Goal: Task Accomplishment & Management: Use online tool/utility

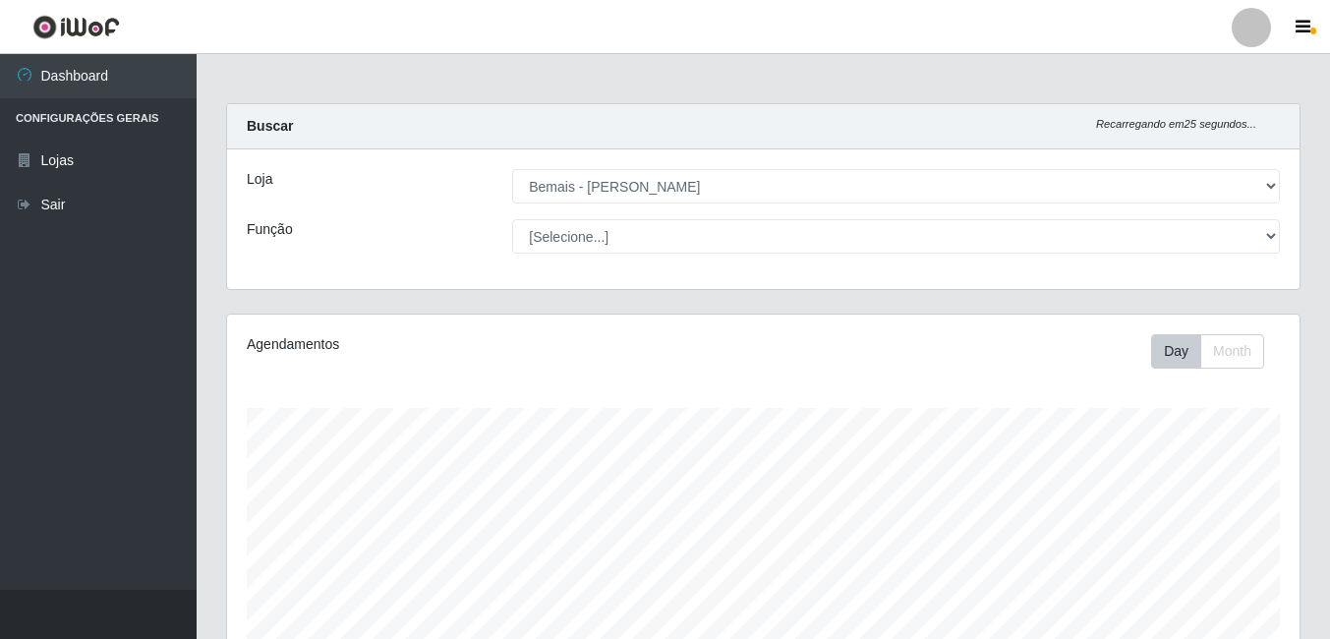
select select "230"
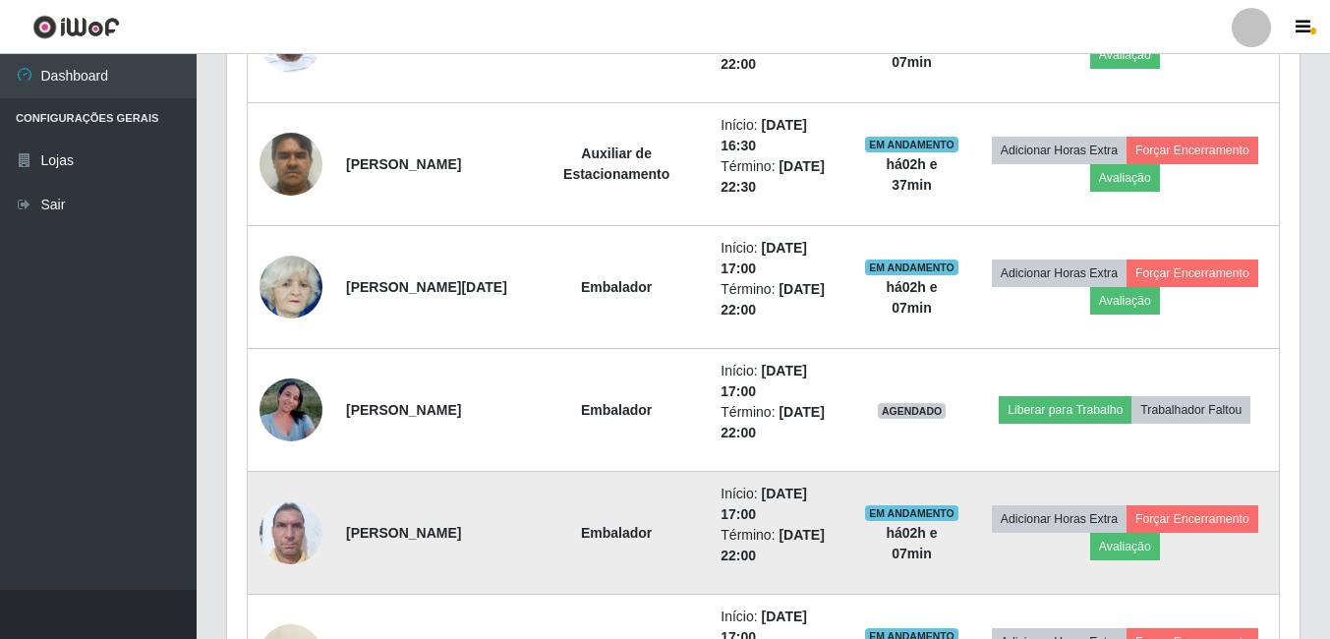
scroll to position [1349, 0]
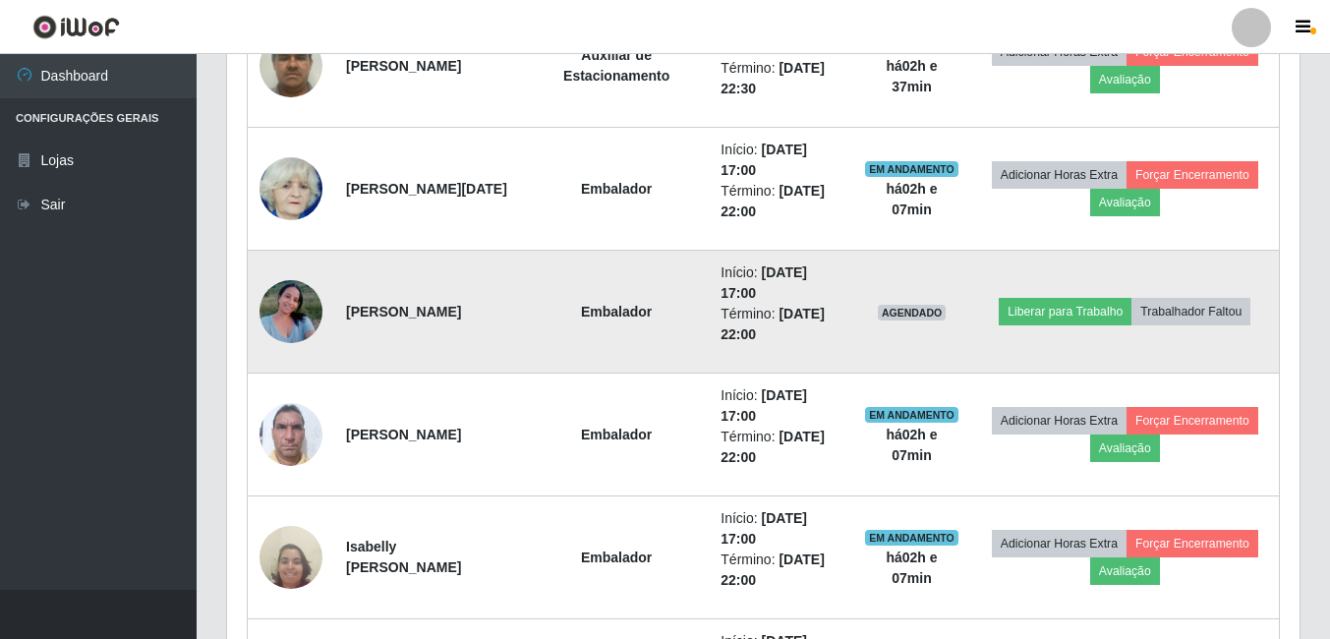
click at [288, 335] on img at bounding box center [291, 311] width 63 height 84
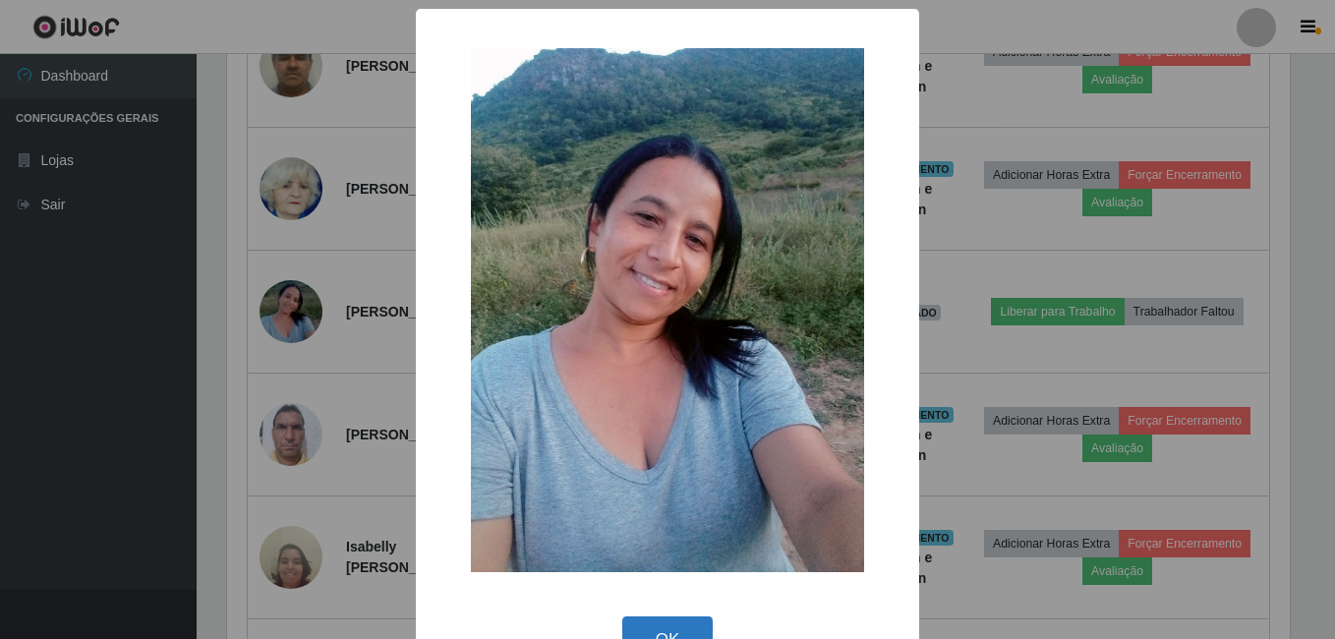
click at [673, 627] on button "OK" at bounding box center [667, 639] width 91 height 46
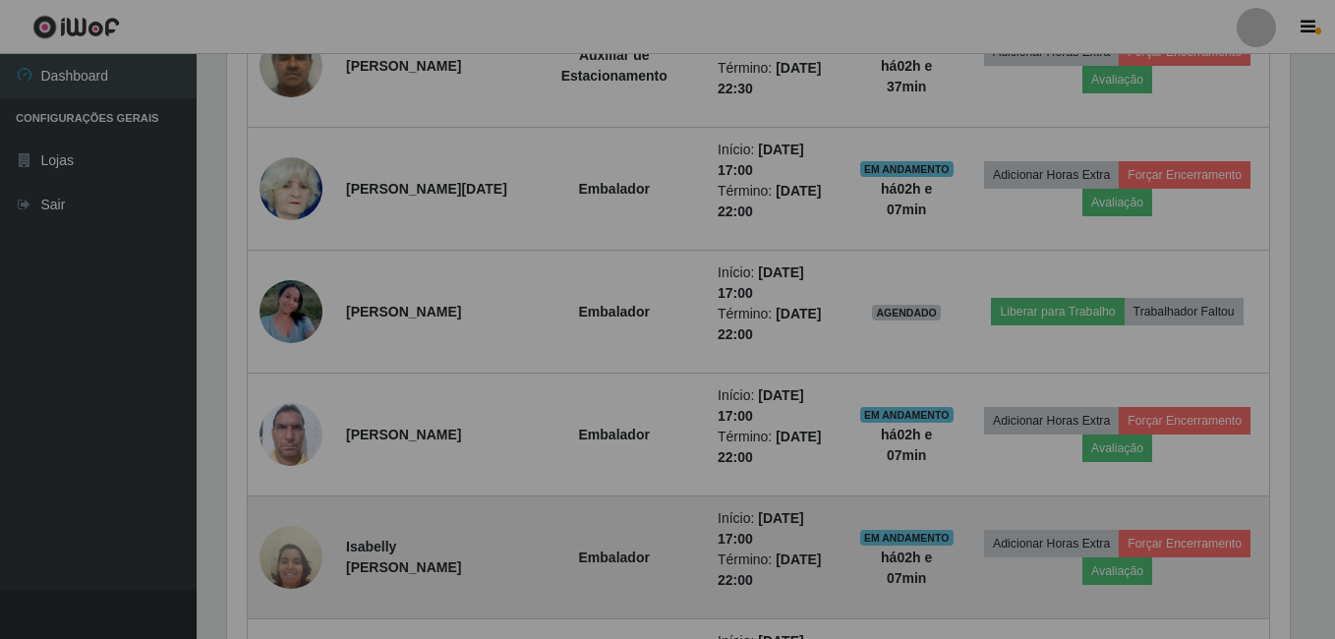
scroll to position [408, 1073]
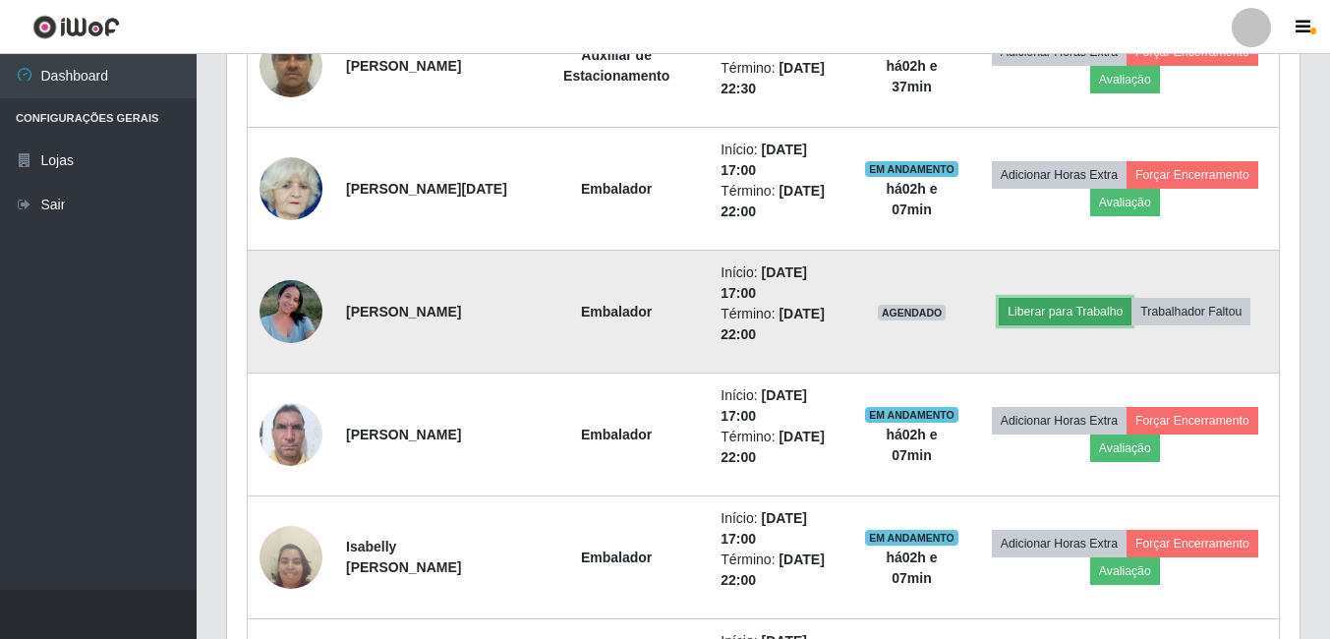
click at [1093, 319] on button "Liberar para Trabalho" at bounding box center [1065, 312] width 133 height 28
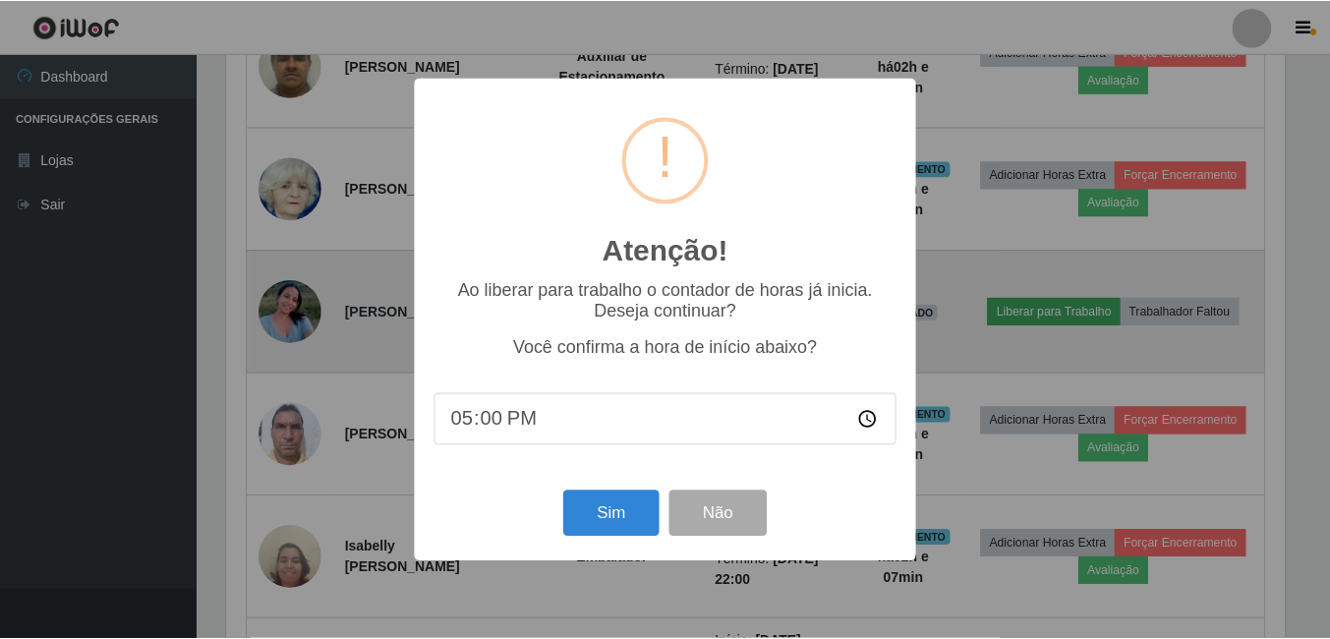
scroll to position [408, 1063]
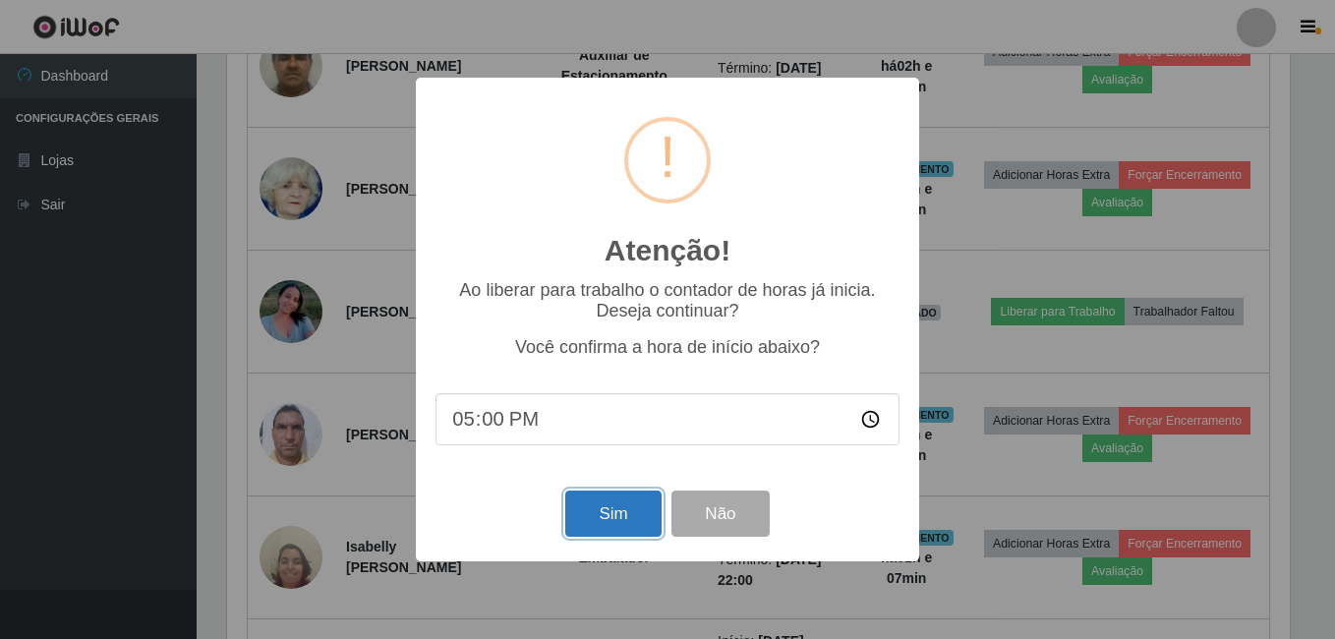
click at [598, 520] on button "Sim" at bounding box center [612, 514] width 95 height 46
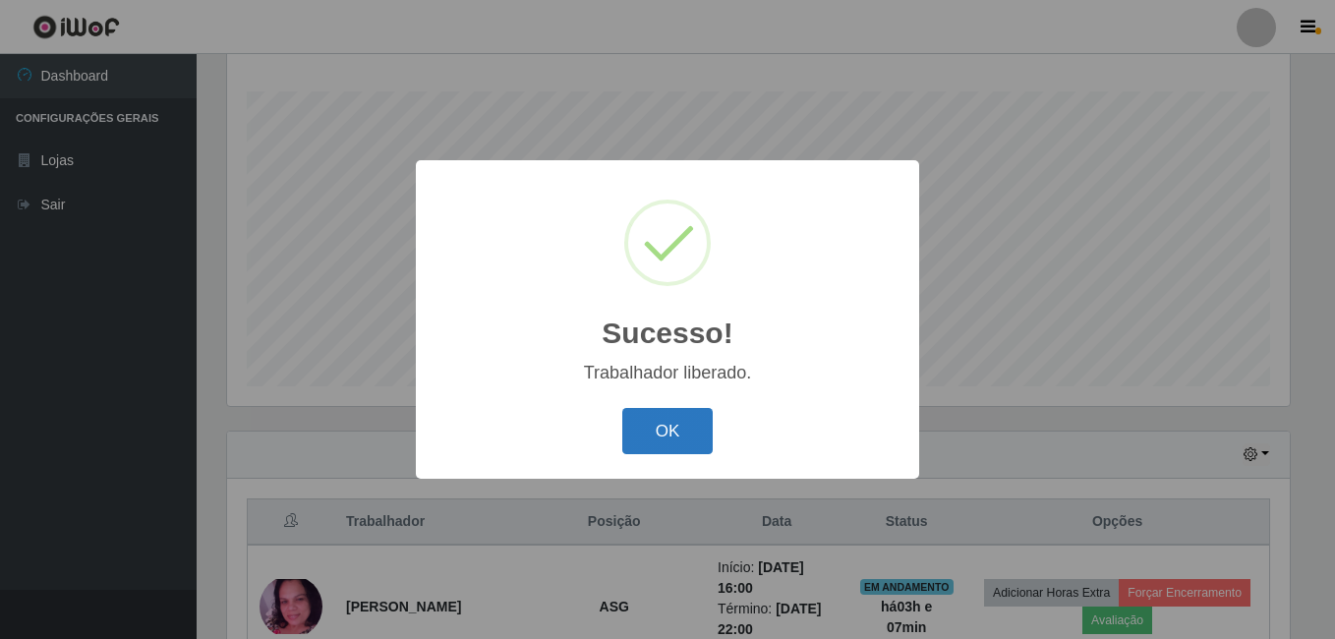
click at [672, 432] on button "OK" at bounding box center [667, 431] width 91 height 46
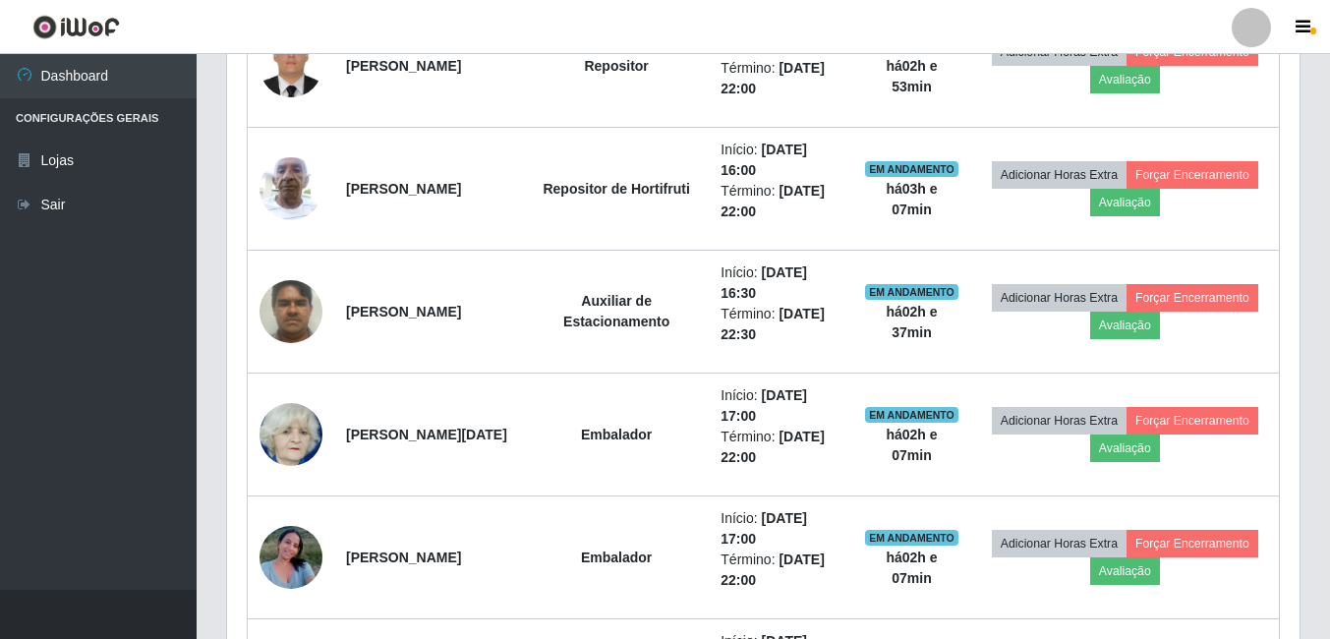
scroll to position [1201, 0]
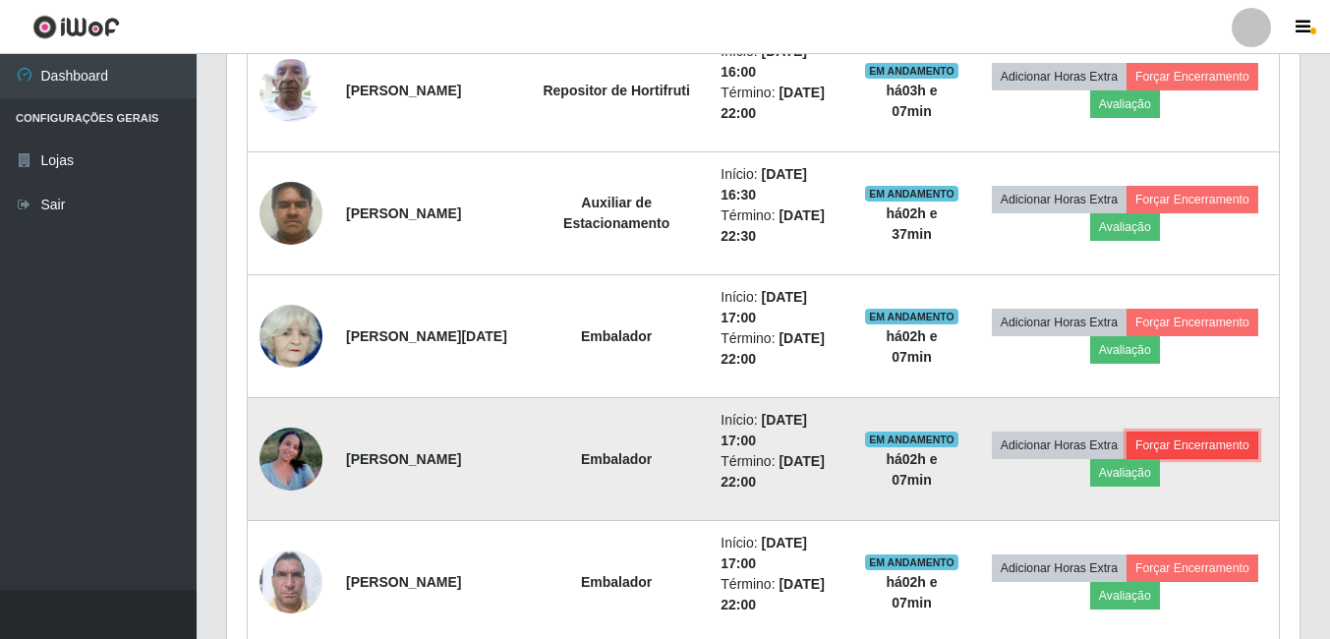
click at [1127, 459] on button "Forçar Encerramento" at bounding box center [1193, 446] width 132 height 28
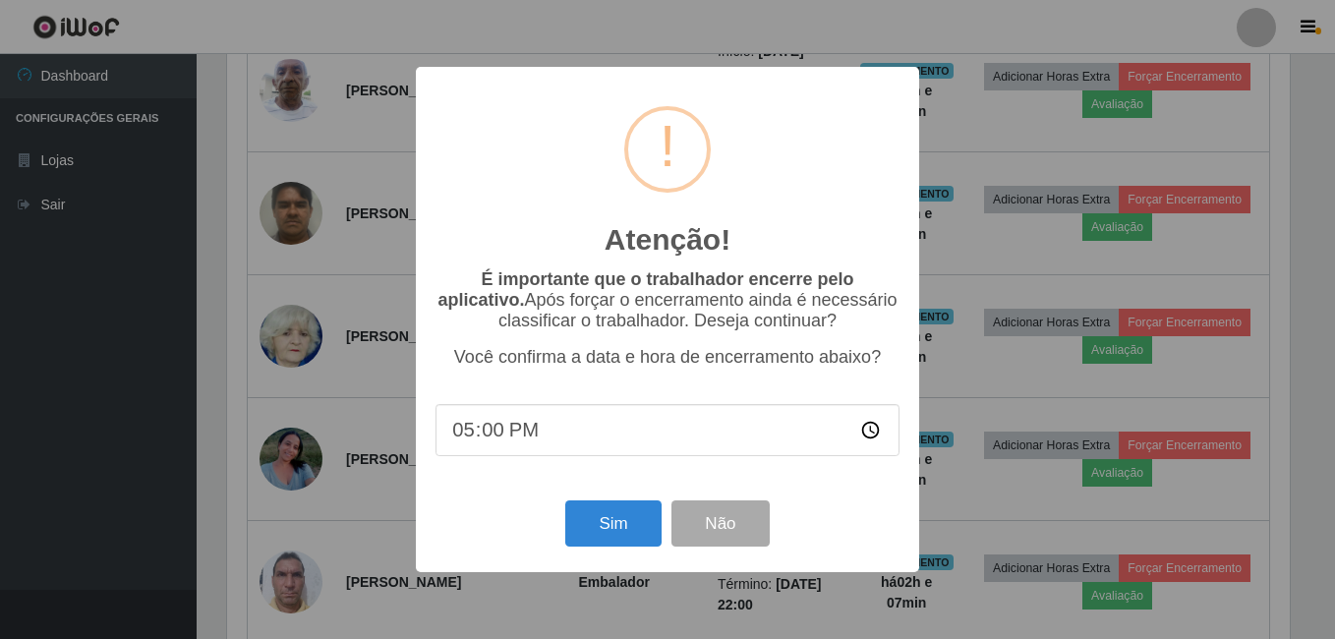
type input "17:01"
click at [526, 494] on div "Atenção! × É importante que o trabalhador encerre pelo aplicativo. Após forçar …" at bounding box center [667, 319] width 503 height 504
click at [599, 531] on button "Sim" at bounding box center [612, 523] width 95 height 46
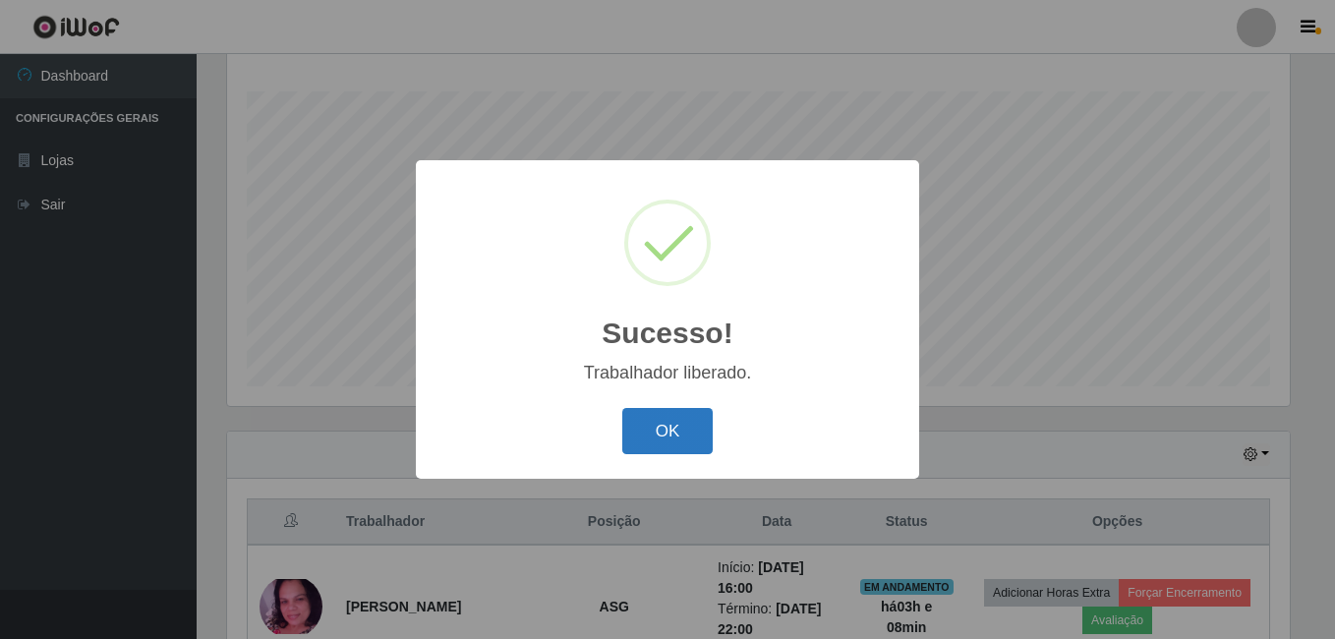
click at [681, 421] on button "OK" at bounding box center [667, 431] width 91 height 46
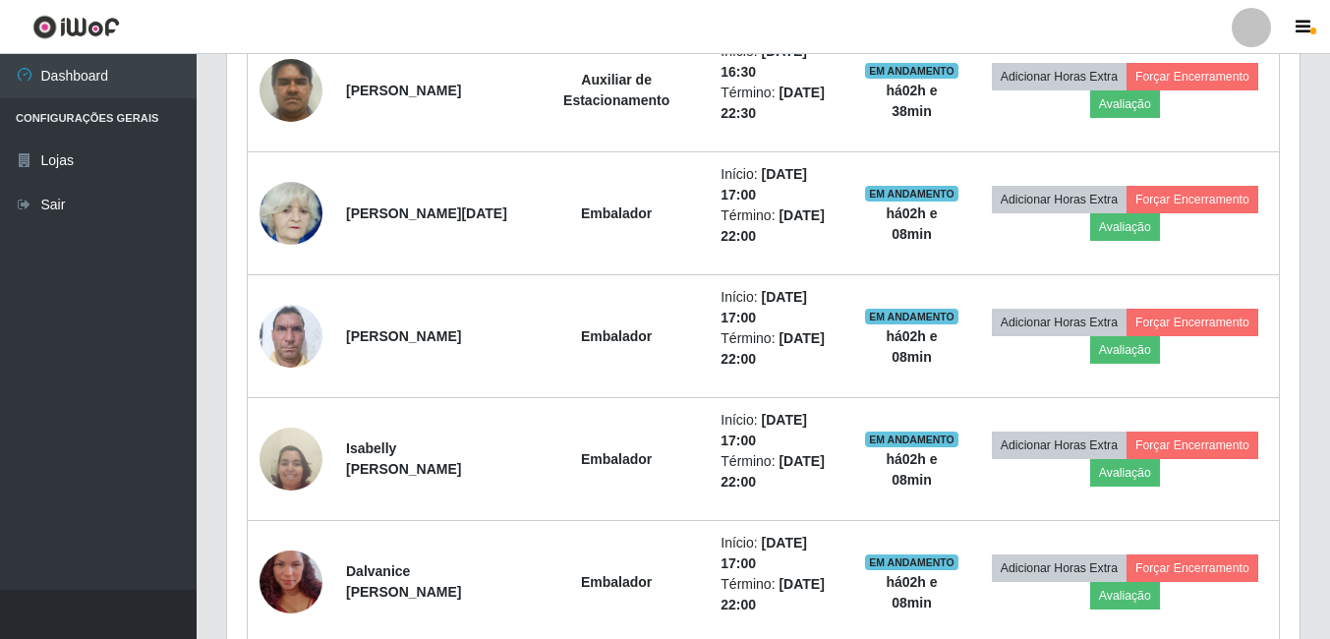
scroll to position [1423, 0]
